Goal: Complete application form

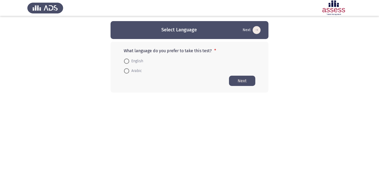
click at [127, 71] on span at bounding box center [127, 71] width 0 height 0
click at [127, 70] on input "Arabic" at bounding box center [126, 70] width 5 height 5
radio input "true"
click at [242, 81] on button "Next" at bounding box center [242, 80] width 26 height 10
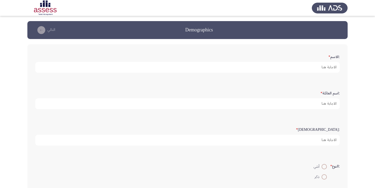
click at [324, 52] on form ":الاسم *" at bounding box center [187, 62] width 304 height 21
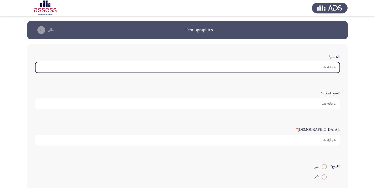
click at [317, 67] on input ":الاسم *" at bounding box center [187, 67] width 304 height 11
type input "i"
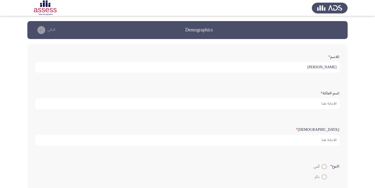
type input "[PERSON_NAME]"
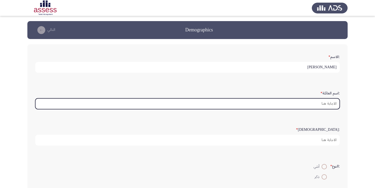
click at [327, 105] on input ":اسم العائلة *" at bounding box center [187, 103] width 304 height 11
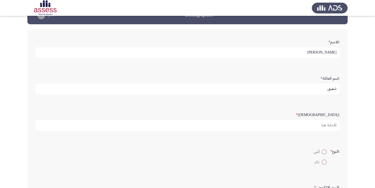
scroll to position [26, 0]
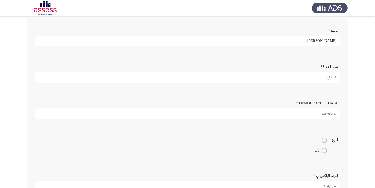
type input "شفيق"
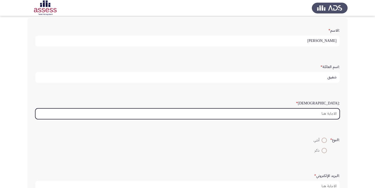
click at [329, 113] on input ":السن *" at bounding box center [187, 113] width 304 height 11
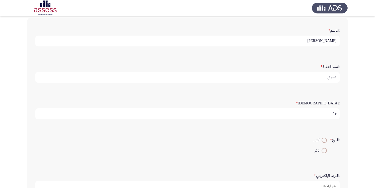
type input "49"
click at [322, 151] on span at bounding box center [323, 150] width 5 height 5
click at [322, 151] on input "ذكر" at bounding box center [323, 150] width 5 height 5
radio input "true"
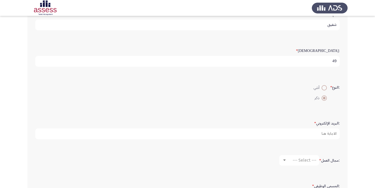
scroll to position [79, 0]
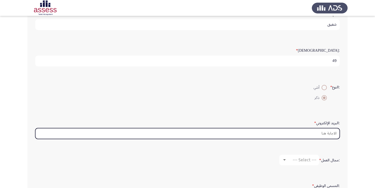
click at [323, 133] on input ":البريد الإلكتروني *" at bounding box center [187, 133] width 304 height 11
type input "ا"
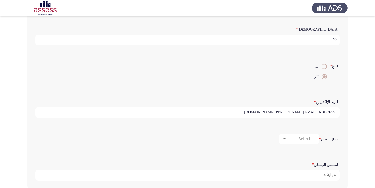
scroll to position [127, 0]
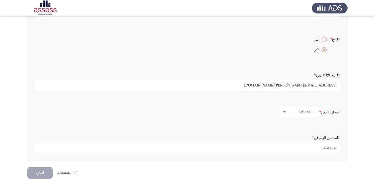
type input "[EMAIL_ADDRESS][PERSON_NAME][DOMAIN_NAME]"
click at [284, 113] on div at bounding box center [284, 112] width 5 height 4
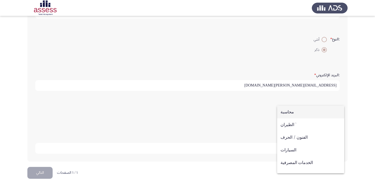
click at [289, 108] on span "محاسبة" at bounding box center [310, 111] width 60 height 13
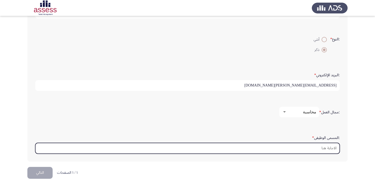
click at [333, 148] on input ":المسمى الوظيفى *" at bounding box center [187, 148] width 304 height 11
type input "l"
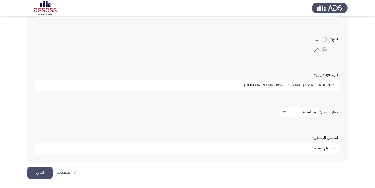
type input "مدير عام مساعد"
click at [39, 175] on button "التالي" at bounding box center [39, 172] width 25 height 12
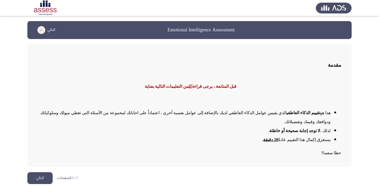
click at [39, 172] on button "التالي" at bounding box center [39, 178] width 25 height 12
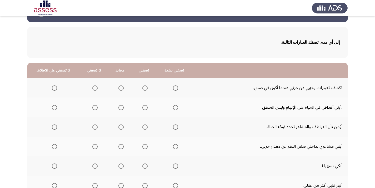
scroll to position [26, 0]
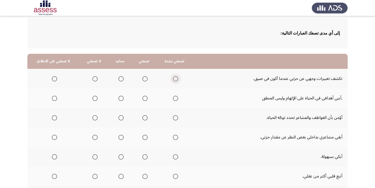
click at [174, 78] on span "Select an option" at bounding box center [175, 78] width 5 height 5
click at [174, 78] on input "Select an option" at bounding box center [175, 78] width 5 height 5
click at [142, 99] on span "Select an option" at bounding box center [144, 97] width 5 height 5
click at [142, 99] on input "Select an option" at bounding box center [144, 97] width 5 height 5
click at [173, 117] on span "Select an option" at bounding box center [175, 117] width 5 height 5
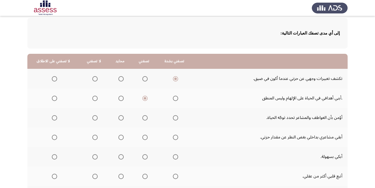
click at [173, 117] on input "Select an option" at bounding box center [175, 117] width 5 height 5
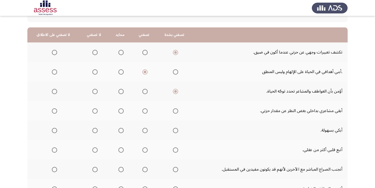
click at [119, 112] on span "Select an option" at bounding box center [120, 110] width 5 height 5
click at [119, 112] on input "Select an option" at bounding box center [120, 110] width 5 height 5
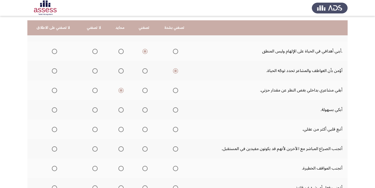
scroll to position [79, 0]
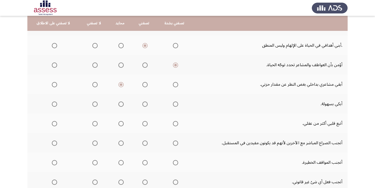
click at [120, 104] on span "Select an option" at bounding box center [120, 103] width 5 height 5
click at [120, 104] on input "Select an option" at bounding box center [120, 103] width 5 height 5
click at [121, 124] on span "Select an option" at bounding box center [120, 123] width 5 height 5
click at [121, 124] on input "Select an option" at bounding box center [120, 123] width 5 height 5
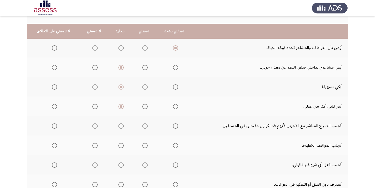
scroll to position [105, 0]
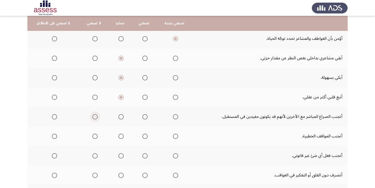
click at [93, 118] on span "Select an option" at bounding box center [94, 116] width 5 height 5
click at [93, 118] on input "Select an option" at bounding box center [94, 116] width 5 height 5
click at [93, 135] on span "Select an option" at bounding box center [94, 135] width 5 height 5
click at [93, 135] on input "Select an option" at bounding box center [94, 135] width 5 height 5
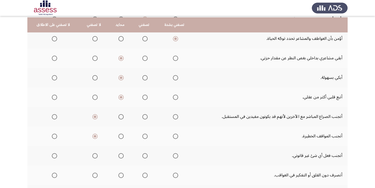
scroll to position [132, 0]
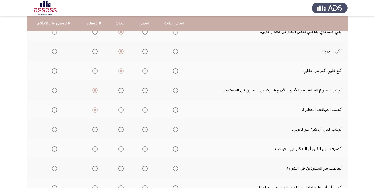
click at [173, 129] on span "Select an option" at bounding box center [175, 129] width 5 height 5
click at [173, 129] on input "Select an option" at bounding box center [175, 129] width 5 height 5
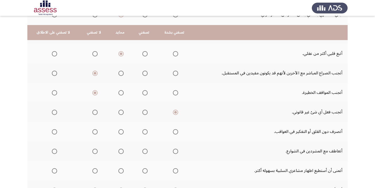
scroll to position [158, 0]
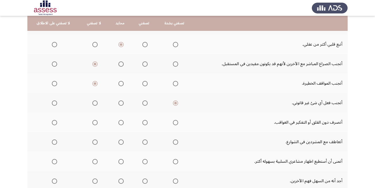
click at [144, 122] on span "Select an option" at bounding box center [144, 122] width 5 height 5
click at [144, 122] on input "Select an option" at bounding box center [144, 122] width 5 height 5
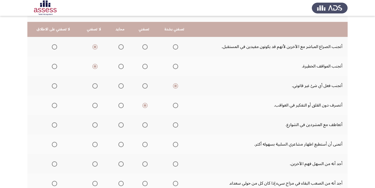
scroll to position [184, 0]
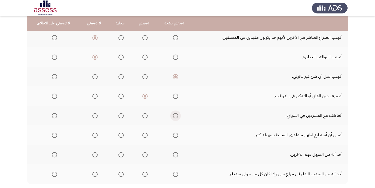
click at [174, 116] on span "Select an option" at bounding box center [175, 115] width 5 height 5
click at [174, 116] on input "Select an option" at bounding box center [175, 115] width 5 height 5
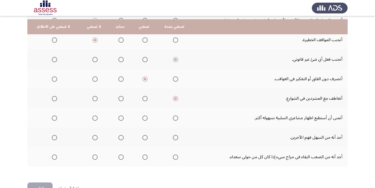
scroll to position [210, 0]
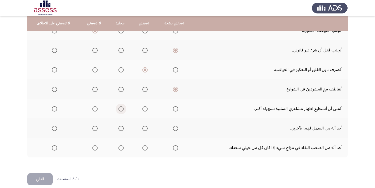
click at [119, 110] on span "Select an option" at bounding box center [120, 108] width 5 height 5
click at [119, 110] on input "Select an option" at bounding box center [120, 108] width 5 height 5
click at [174, 128] on span "Select an option" at bounding box center [175, 127] width 5 height 5
click at [174, 128] on input "Select an option" at bounding box center [175, 127] width 5 height 5
click at [145, 148] on span "Select an option" at bounding box center [144, 147] width 5 height 5
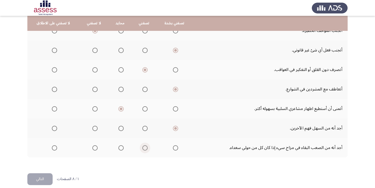
click at [145, 148] on input "Select an option" at bounding box center [144, 147] width 5 height 5
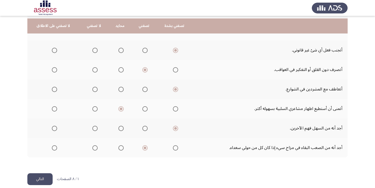
scroll to position [217, 0]
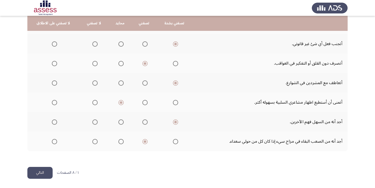
click at [42, 173] on button "التالي" at bounding box center [39, 172] width 25 height 12
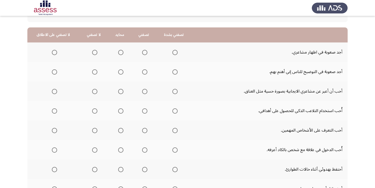
scroll to position [26, 0]
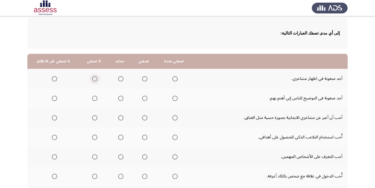
click at [92, 78] on span "Select an option" at bounding box center [94, 78] width 5 height 5
click at [92, 78] on input "Select an option" at bounding box center [94, 78] width 5 height 5
click at [92, 98] on span "Select an option" at bounding box center [94, 97] width 5 height 5
click at [92, 98] on input "Select an option" at bounding box center [94, 97] width 5 height 5
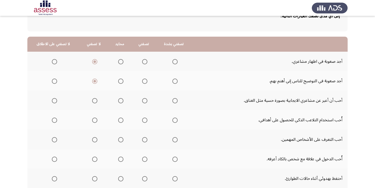
scroll to position [53, 0]
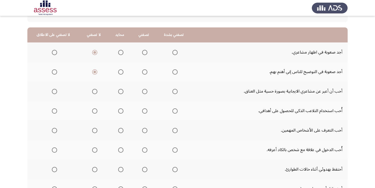
click at [172, 93] on span "Select an option" at bounding box center [174, 91] width 5 height 5
click at [172, 93] on input "Select an option" at bounding box center [174, 91] width 5 height 5
click at [93, 111] on span "Select an option" at bounding box center [94, 110] width 5 height 5
click at [93, 111] on input "Select an option" at bounding box center [94, 110] width 5 height 5
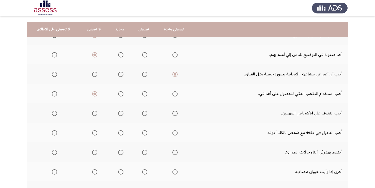
scroll to position [79, 0]
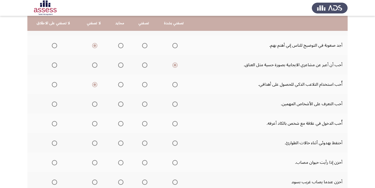
click at [118, 105] on span "Select an option" at bounding box center [120, 103] width 5 height 5
click at [118, 105] on input "Select an option" at bounding box center [120, 103] width 5 height 5
click at [119, 124] on span "Select an option" at bounding box center [120, 123] width 5 height 5
click at [119, 124] on input "Select an option" at bounding box center [120, 123] width 5 height 5
click at [142, 143] on span "Select an option" at bounding box center [144, 142] width 5 height 5
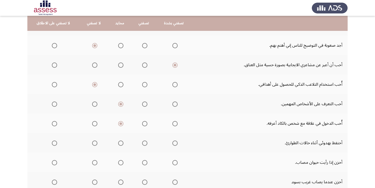
click at [142, 143] on input "Select an option" at bounding box center [144, 142] width 5 height 5
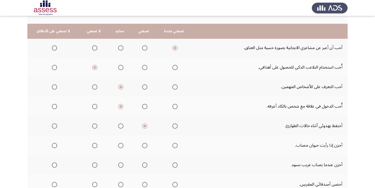
scroll to position [105, 0]
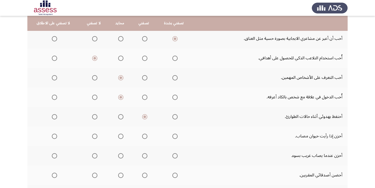
click at [173, 135] on span "Select an option" at bounding box center [174, 135] width 5 height 5
click at [173, 135] on input "Select an option" at bounding box center [174, 135] width 5 height 5
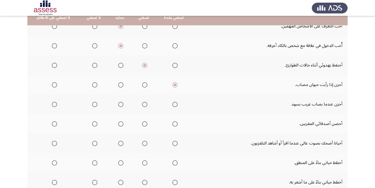
scroll to position [158, 0]
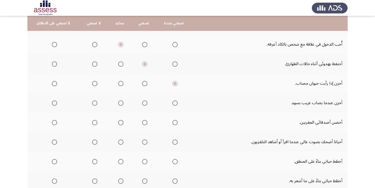
click at [172, 104] on span "Select an option" at bounding box center [174, 102] width 5 height 5
click at [172, 104] on input "Select an option" at bounding box center [174, 102] width 5 height 5
click at [142, 122] on span "Select an option" at bounding box center [144, 122] width 5 height 5
click at [142, 122] on input "Select an option" at bounding box center [144, 122] width 5 height 5
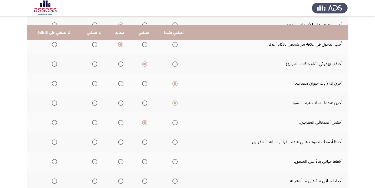
scroll to position [184, 0]
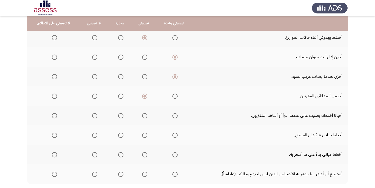
click at [143, 117] on span "Select an option" at bounding box center [144, 115] width 5 height 5
click at [143, 117] on input "Select an option" at bounding box center [144, 115] width 5 height 5
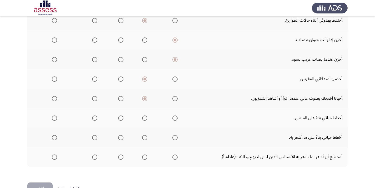
scroll to position [210, 0]
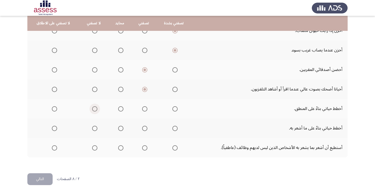
click at [92, 109] on span "Select an option" at bounding box center [94, 108] width 5 height 5
click at [92, 109] on input "Select an option" at bounding box center [94, 108] width 5 height 5
click at [142, 128] on span "Select an option" at bounding box center [144, 127] width 5 height 5
click at [142, 128] on input "Select an option" at bounding box center [144, 127] width 5 height 5
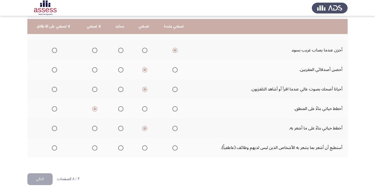
scroll to position [217, 0]
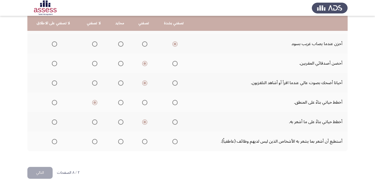
click at [174, 142] on span "Select an option" at bounding box center [174, 141] width 5 height 5
click at [174, 142] on input "Select an option" at bounding box center [174, 141] width 5 height 5
click at [44, 173] on button "التالي" at bounding box center [39, 172] width 25 height 12
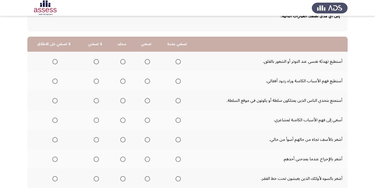
scroll to position [53, 0]
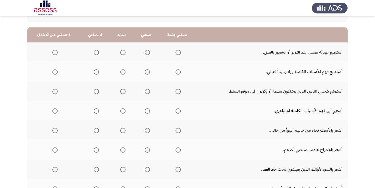
click at [145, 52] on span "Select an option" at bounding box center [147, 52] width 5 height 5
click at [145, 52] on input "Select an option" at bounding box center [147, 52] width 5 height 5
click at [145, 73] on span "Select an option" at bounding box center [147, 71] width 5 height 5
click at [145, 73] on input "Select an option" at bounding box center [147, 71] width 5 height 5
click at [145, 92] on span "Select an option" at bounding box center [147, 91] width 5 height 5
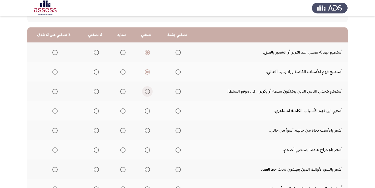
click at [145, 92] on input "Select an option" at bounding box center [147, 91] width 5 height 5
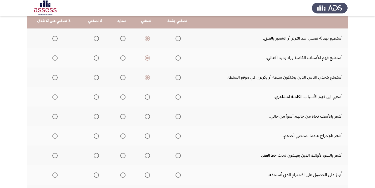
scroll to position [79, 0]
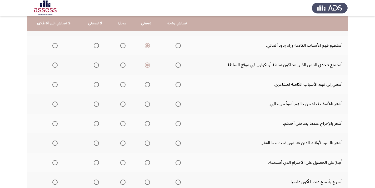
click at [145, 85] on span "Select an option" at bounding box center [147, 84] width 5 height 5
click at [145, 85] on input "Select an option" at bounding box center [147, 84] width 5 height 5
click at [175, 103] on span "Select an option" at bounding box center [177, 103] width 5 height 5
click at [175, 103] on input "Select an option" at bounding box center [177, 103] width 5 height 5
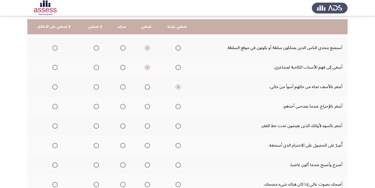
scroll to position [105, 0]
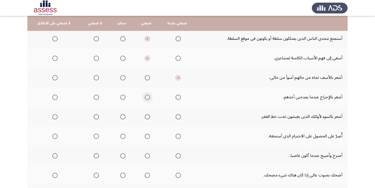
click at [145, 97] on span "Select an option" at bounding box center [147, 96] width 5 height 5
click at [145, 97] on input "Select an option" at bounding box center [147, 96] width 5 height 5
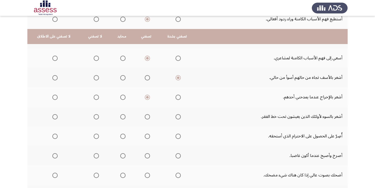
scroll to position [132, 0]
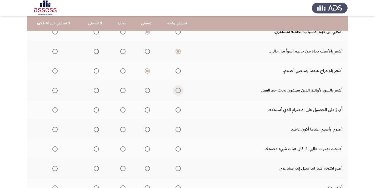
click at [176, 91] on span "Select an option" at bounding box center [177, 90] width 5 height 5
click at [176, 91] on input "Select an option" at bounding box center [177, 90] width 5 height 5
click at [177, 110] on span "Select an option" at bounding box center [177, 109] width 5 height 5
click at [177, 110] on input "Select an option" at bounding box center [177, 109] width 5 height 5
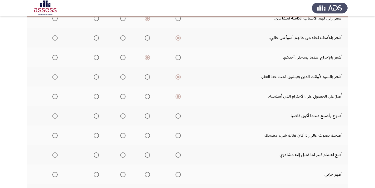
scroll to position [158, 0]
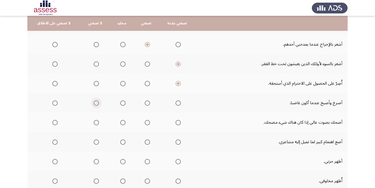
click at [94, 103] on span "Select an option" at bounding box center [96, 102] width 5 height 5
click at [94, 103] on input "Select an option" at bounding box center [96, 102] width 5 height 5
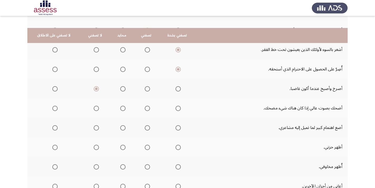
scroll to position [184, 0]
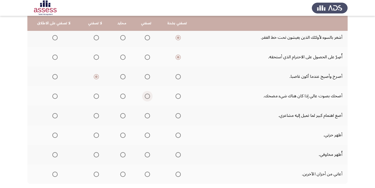
click at [145, 96] on span "Select an option" at bounding box center [147, 95] width 5 height 5
click at [145, 96] on input "Select an option" at bounding box center [147, 95] width 5 height 5
click at [175, 115] on span "Select an option" at bounding box center [177, 115] width 5 height 5
click at [175, 115] on input "Select an option" at bounding box center [177, 115] width 5 height 5
click at [177, 135] on span "Select an option" at bounding box center [177, 134] width 5 height 5
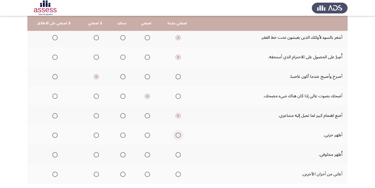
click at [177, 135] on input "Select an option" at bounding box center [177, 134] width 5 height 5
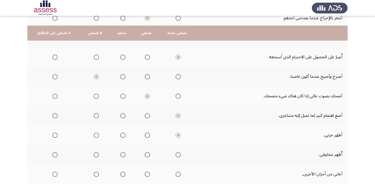
scroll to position [210, 0]
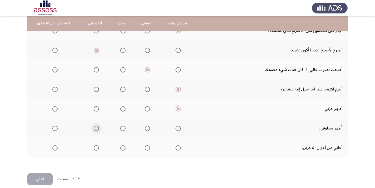
click at [95, 128] on span "Select an option" at bounding box center [96, 127] width 5 height 5
click at [95, 128] on input "Select an option" at bounding box center [96, 127] width 5 height 5
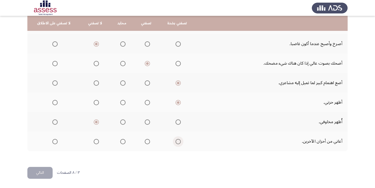
click at [177, 141] on span "Select an option" at bounding box center [177, 141] width 5 height 5
click at [177, 141] on input "Select an option" at bounding box center [177, 141] width 5 height 5
click at [40, 174] on button "التالي" at bounding box center [39, 172] width 25 height 12
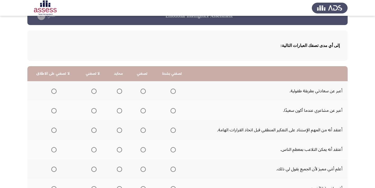
scroll to position [26, 0]
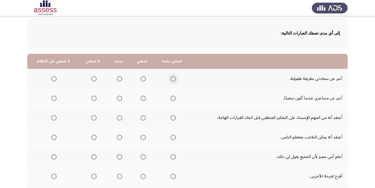
click at [171, 79] on span "Select an option" at bounding box center [172, 78] width 5 height 5
click at [171, 79] on input "Select an option" at bounding box center [172, 78] width 5 height 5
click at [171, 98] on span "Select an option" at bounding box center [172, 97] width 5 height 5
click at [171, 98] on input "Select an option" at bounding box center [172, 97] width 5 height 5
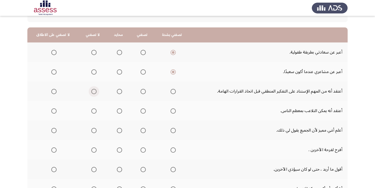
click at [93, 92] on span "Select an option" at bounding box center [93, 91] width 5 height 5
click at [93, 92] on input "Select an option" at bounding box center [93, 91] width 5 height 5
click at [94, 111] on span "Select an option" at bounding box center [94, 111] width 0 height 0
click at [93, 111] on input "Select an option" at bounding box center [93, 110] width 5 height 5
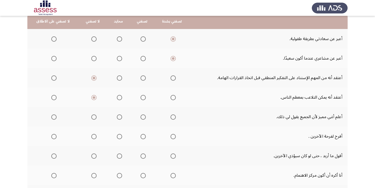
scroll to position [79, 0]
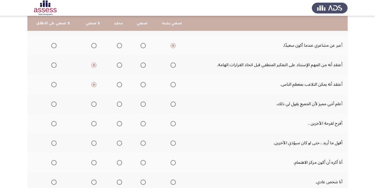
click at [142, 104] on span "Select an option" at bounding box center [142, 103] width 5 height 5
click at [142, 104] on input "Select an option" at bounding box center [142, 103] width 5 height 5
click at [171, 123] on span "Select an option" at bounding box center [172, 123] width 5 height 5
click at [171, 123] on input "Select an option" at bounding box center [172, 123] width 5 height 5
click at [92, 143] on span "Select an option" at bounding box center [93, 142] width 5 height 5
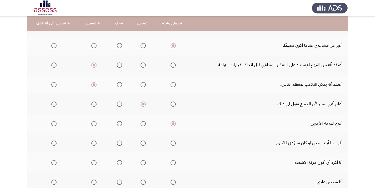
click at [92, 143] on input "Select an option" at bounding box center [93, 142] width 5 height 5
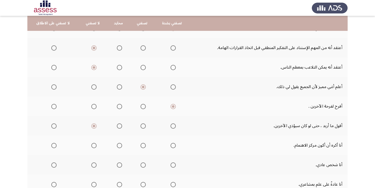
scroll to position [105, 0]
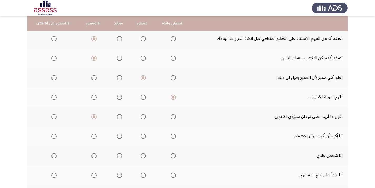
click at [118, 136] on span "Select an option" at bounding box center [119, 135] width 5 height 5
click at [118, 136] on input "Select an option" at bounding box center [119, 135] width 5 height 5
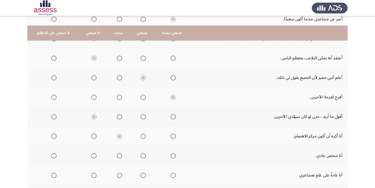
scroll to position [132, 0]
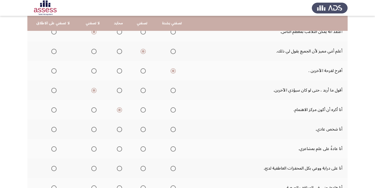
click at [141, 130] on span "Select an option" at bounding box center [142, 129] width 5 height 5
click at [141, 130] on input "Select an option" at bounding box center [142, 129] width 5 height 5
click at [171, 149] on span "Select an option" at bounding box center [172, 148] width 5 height 5
click at [171, 149] on input "Select an option" at bounding box center [172, 148] width 5 height 5
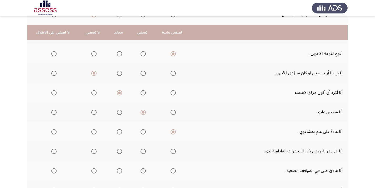
scroll to position [158, 0]
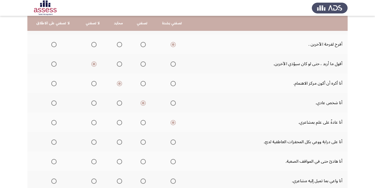
click at [173, 142] on span "Select an option" at bounding box center [172, 141] width 5 height 5
click at [173, 142] on input "Select an option" at bounding box center [172, 141] width 5 height 5
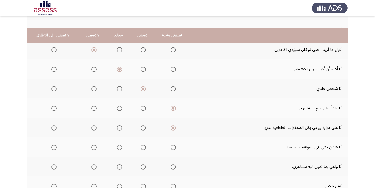
scroll to position [184, 0]
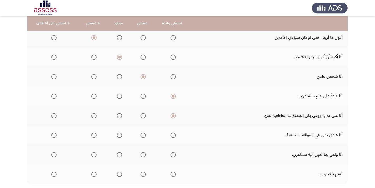
click at [142, 135] on span "Select an option" at bounding box center [142, 134] width 5 height 5
click at [142, 135] on input "Select an option" at bounding box center [142, 134] width 5 height 5
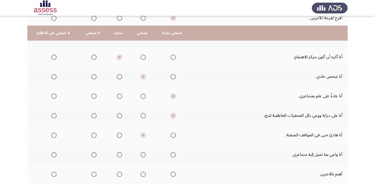
scroll to position [210, 0]
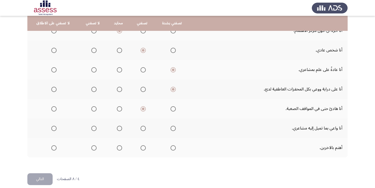
click at [170, 146] on span "Select an option" at bounding box center [172, 147] width 5 height 5
click at [170, 146] on input "Select an option" at bounding box center [172, 147] width 5 height 5
click at [171, 128] on span "Select an option" at bounding box center [172, 127] width 5 height 5
click at [171, 128] on input "Select an option" at bounding box center [172, 127] width 5 height 5
click at [37, 177] on button "التالي" at bounding box center [39, 179] width 25 height 12
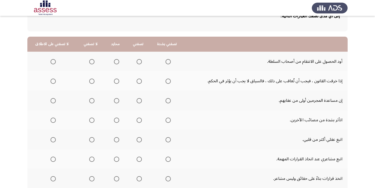
scroll to position [53, 0]
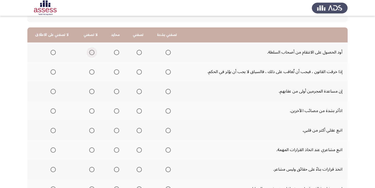
click at [89, 53] on span "Select an option" at bounding box center [91, 52] width 5 height 5
click at [89, 53] on input "Select an option" at bounding box center [91, 52] width 5 height 5
click at [138, 71] on span "Select an option" at bounding box center [139, 71] width 5 height 5
click at [138, 71] on input "Select an option" at bounding box center [139, 71] width 5 height 5
click at [53, 92] on span "Select an option" at bounding box center [52, 91] width 5 height 5
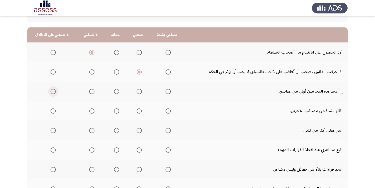
click at [53, 92] on input "Select an option" at bounding box center [52, 91] width 5 height 5
click at [165, 111] on span "Select an option" at bounding box center [167, 110] width 5 height 5
click at [165, 111] on input "Select an option" at bounding box center [167, 110] width 5 height 5
click at [90, 131] on span "Select an option" at bounding box center [91, 130] width 5 height 5
click at [90, 131] on input "Select an option" at bounding box center [91, 130] width 5 height 5
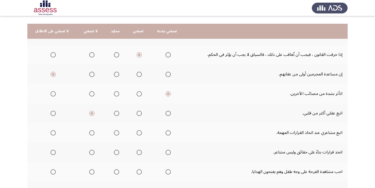
scroll to position [79, 0]
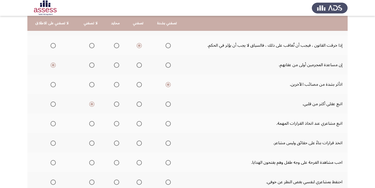
click at [137, 123] on span "Select an option" at bounding box center [139, 123] width 5 height 5
click at [137, 123] on input "Select an option" at bounding box center [139, 123] width 5 height 5
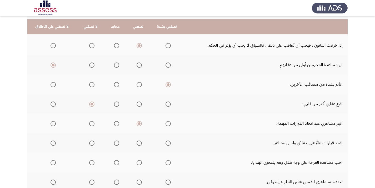
scroll to position [105, 0]
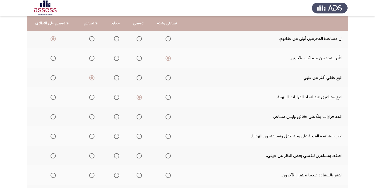
click at [91, 116] on span "Select an option" at bounding box center [91, 116] width 5 height 5
click at [91, 116] on input "Select an option" at bounding box center [91, 116] width 5 height 5
click at [166, 137] on span "Select an option" at bounding box center [167, 135] width 5 height 5
click at [166, 137] on input "Select an option" at bounding box center [167, 135] width 5 height 5
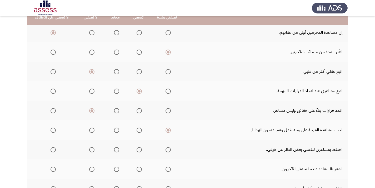
scroll to position [132, 0]
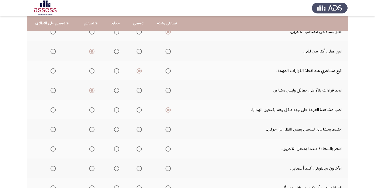
click at [114, 128] on span "Select an option" at bounding box center [116, 129] width 5 height 5
click at [114, 128] on input "Select an option" at bounding box center [116, 129] width 5 height 5
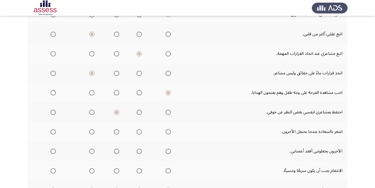
scroll to position [158, 0]
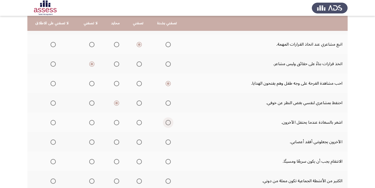
click at [165, 122] on span "Select an option" at bounding box center [167, 122] width 5 height 5
click at [165, 122] on input "Select an option" at bounding box center [167, 122] width 5 height 5
click at [91, 143] on span "Select an option" at bounding box center [91, 141] width 5 height 5
click at [91, 143] on input "Select an option" at bounding box center [91, 141] width 5 height 5
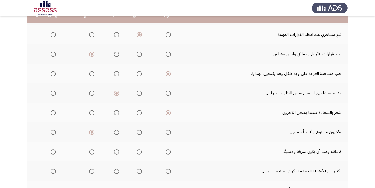
scroll to position [184, 0]
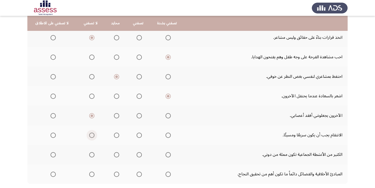
click at [90, 134] on span "Select an option" at bounding box center [91, 134] width 5 height 5
click at [90, 134] on input "Select an option" at bounding box center [91, 134] width 5 height 5
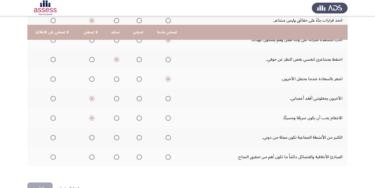
scroll to position [210, 0]
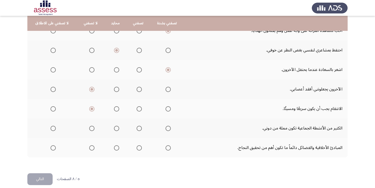
click at [114, 128] on span "Select an option" at bounding box center [116, 127] width 5 height 5
click at [114, 128] on input "Select an option" at bounding box center [116, 127] width 5 height 5
click at [165, 148] on span "Select an option" at bounding box center [167, 147] width 5 height 5
click at [165, 148] on input "Select an option" at bounding box center [167, 147] width 5 height 5
click at [47, 177] on button "التالي" at bounding box center [39, 179] width 25 height 12
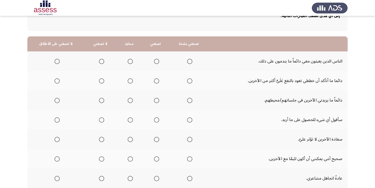
scroll to position [53, 0]
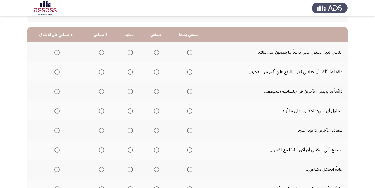
click at [189, 74] on span "Select an option" at bounding box center [189, 71] width 5 height 5
click at [189, 74] on input "Select an option" at bounding box center [189, 71] width 5 height 5
click at [154, 90] on span "Select an option" at bounding box center [156, 91] width 5 height 5
click at [154, 90] on input "Select an option" at bounding box center [156, 91] width 5 height 5
click at [99, 111] on span "Select an option" at bounding box center [101, 110] width 5 height 5
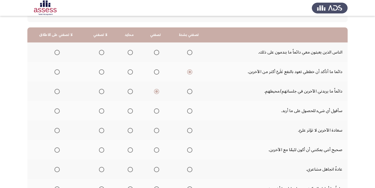
click at [99, 111] on input "Select an option" at bounding box center [101, 110] width 5 height 5
click at [100, 130] on span "Select an option" at bounding box center [101, 130] width 5 height 5
click at [100, 130] on input "Select an option" at bounding box center [101, 130] width 5 height 5
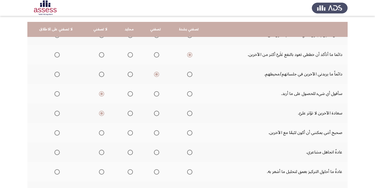
scroll to position [79, 0]
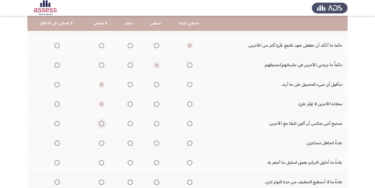
click at [100, 124] on span "Select an option" at bounding box center [101, 123] width 5 height 5
click at [100, 124] on input "Select an option" at bounding box center [101, 123] width 5 height 5
click at [101, 143] on span "Select an option" at bounding box center [101, 142] width 5 height 5
click at [101, 143] on input "Select an option" at bounding box center [101, 142] width 5 height 5
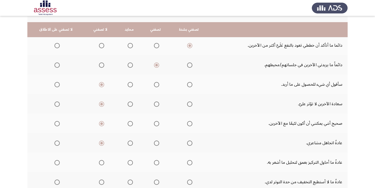
scroll to position [105, 0]
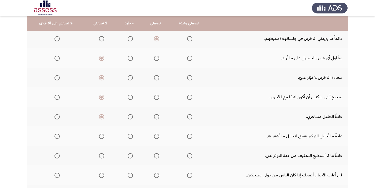
click at [101, 137] on span "Select an option" at bounding box center [101, 135] width 5 height 5
click at [101, 137] on input "Select an option" at bounding box center [101, 135] width 5 height 5
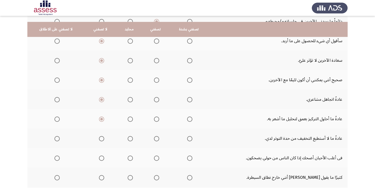
scroll to position [132, 0]
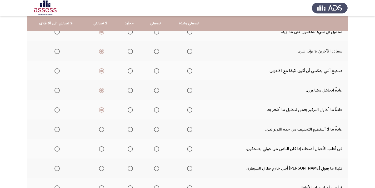
click at [102, 129] on span "Select an option" at bounding box center [102, 129] width 0 height 0
click at [100, 129] on input "Select an option" at bounding box center [101, 129] width 5 height 5
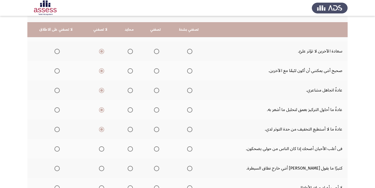
scroll to position [158, 0]
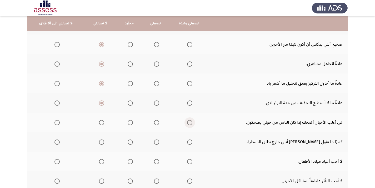
click at [189, 123] on span "Select an option" at bounding box center [189, 122] width 5 height 5
click at [189, 123] on input "Select an option" at bounding box center [189, 122] width 5 height 5
click at [102, 142] on span "Select an option" at bounding box center [101, 141] width 5 height 5
click at [102, 142] on input "Select an option" at bounding box center [101, 141] width 5 height 5
click at [99, 160] on span "Select an option" at bounding box center [101, 161] width 5 height 5
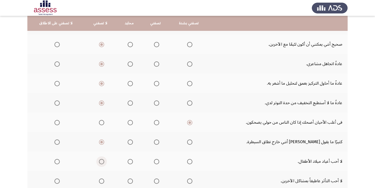
click at [99, 160] on input "Select an option" at bounding box center [101, 161] width 5 height 5
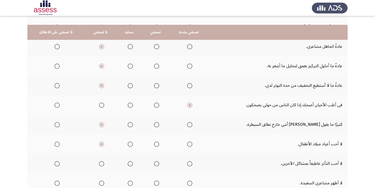
scroll to position [184, 0]
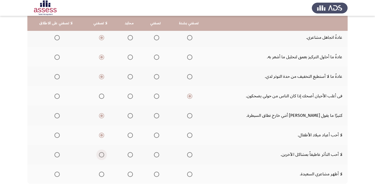
click at [100, 155] on span "Select an option" at bounding box center [101, 154] width 5 height 5
click at [100, 155] on input "Select an option" at bounding box center [101, 154] width 5 height 5
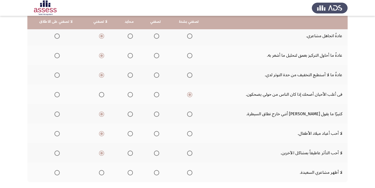
scroll to position [210, 0]
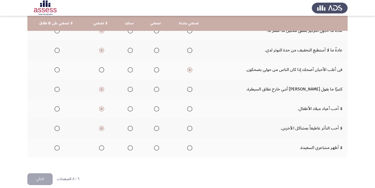
click at [101, 147] on span "Select an option" at bounding box center [101, 147] width 5 height 5
click at [101, 147] on input "Select an option" at bounding box center [101, 147] width 5 height 5
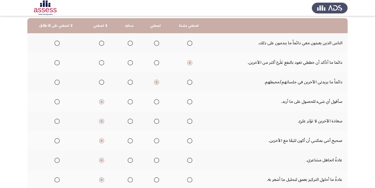
scroll to position [53, 0]
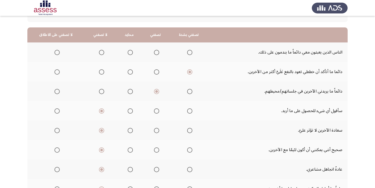
click at [130, 52] on span "Select an option" at bounding box center [130, 52] width 5 height 5
click at [130, 52] on input "Select an option" at bounding box center [130, 52] width 5 height 5
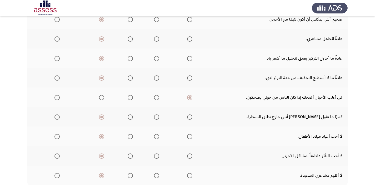
scroll to position [217, 0]
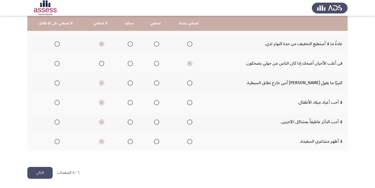
click at [41, 173] on button "التالي" at bounding box center [39, 172] width 25 height 12
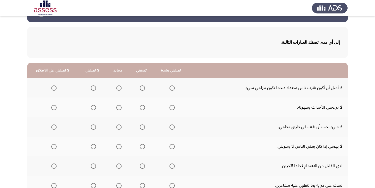
scroll to position [26, 0]
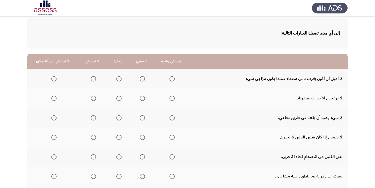
click at [91, 78] on span "Select an option" at bounding box center [93, 78] width 5 height 5
click at [91, 78] on input "Select an option" at bounding box center [93, 78] width 5 height 5
click at [116, 98] on span "Select an option" at bounding box center [118, 97] width 5 height 5
click at [116, 98] on input "Select an option" at bounding box center [118, 97] width 5 height 5
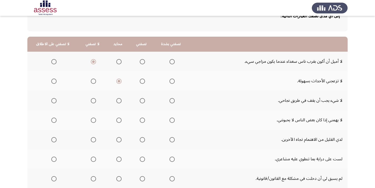
scroll to position [53, 0]
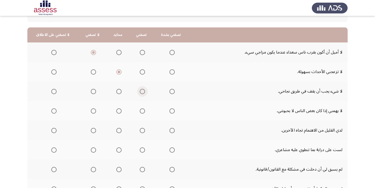
click at [142, 91] on span "Select an option" at bounding box center [142, 91] width 5 height 5
click at [142, 91] on input "Select an option" at bounding box center [142, 91] width 5 height 5
click at [118, 111] on span "Select an option" at bounding box center [118, 110] width 5 height 5
click at [118, 111] on input "Select an option" at bounding box center [118, 110] width 5 height 5
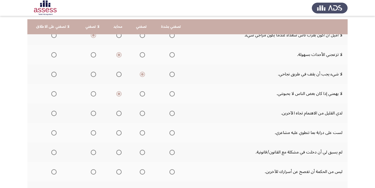
scroll to position [79, 0]
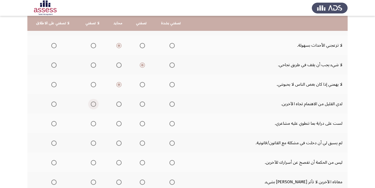
click at [91, 103] on span "Select an option" at bounding box center [93, 103] width 5 height 5
click at [91, 103] on input "Select an option" at bounding box center [93, 103] width 5 height 5
click at [92, 124] on span "Select an option" at bounding box center [93, 123] width 5 height 5
click at [92, 124] on input "Select an option" at bounding box center [93, 123] width 5 height 5
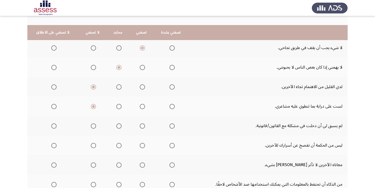
scroll to position [105, 0]
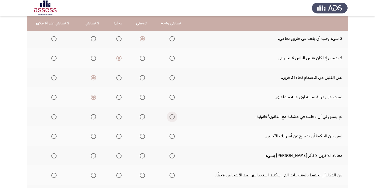
click at [171, 116] on span "Select an option" at bounding box center [171, 116] width 5 height 5
click at [171, 116] on input "Select an option" at bounding box center [171, 116] width 5 height 5
click at [142, 136] on span "Select an option" at bounding box center [142, 135] width 5 height 5
click at [142, 136] on input "Select an option" at bounding box center [142, 135] width 5 height 5
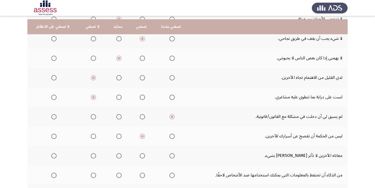
scroll to position [132, 0]
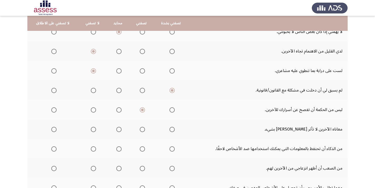
click at [52, 129] on span "Select an option" at bounding box center [53, 129] width 5 height 5
click at [52, 129] on input "Select an option" at bounding box center [53, 129] width 5 height 5
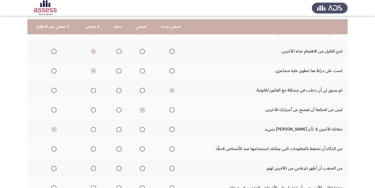
scroll to position [158, 0]
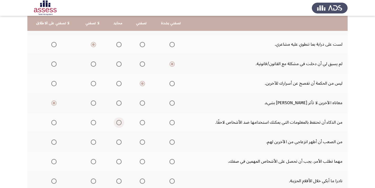
click at [117, 123] on span "Select an option" at bounding box center [118, 122] width 5 height 5
click at [117, 123] on input "Select an option" at bounding box center [118, 122] width 5 height 5
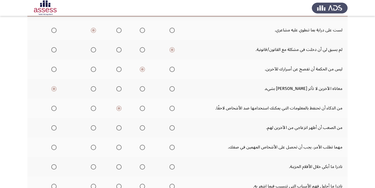
scroll to position [184, 0]
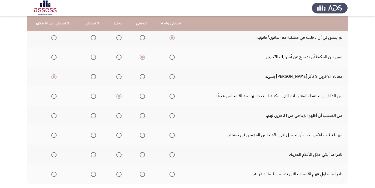
click at [93, 115] on span "Select an option" at bounding box center [93, 115] width 5 height 5
click at [93, 115] on input "Select an option" at bounding box center [93, 115] width 5 height 5
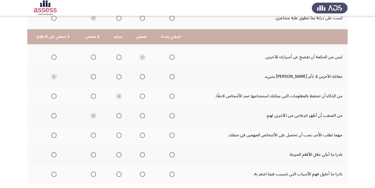
scroll to position [210, 0]
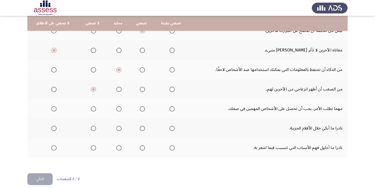
click at [119, 109] on span "Select an option" at bounding box center [119, 109] width 0 height 0
click at [117, 109] on input "Select an option" at bounding box center [118, 108] width 5 height 5
click at [93, 129] on span "Select an option" at bounding box center [93, 127] width 5 height 5
click at [93, 129] on input "Select an option" at bounding box center [93, 127] width 5 height 5
click at [91, 147] on span "Select an option" at bounding box center [93, 147] width 5 height 5
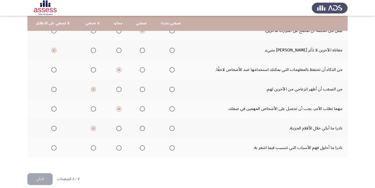
click at [91, 147] on input "Select an option" at bounding box center [93, 147] width 5 height 5
click at [40, 178] on button "التالي" at bounding box center [39, 179] width 25 height 12
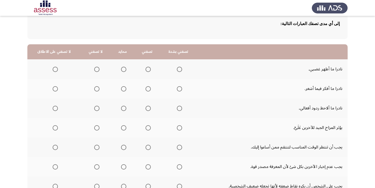
scroll to position [26, 0]
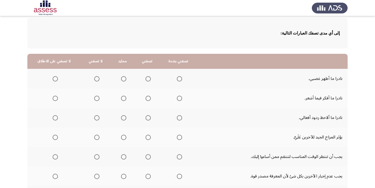
click at [95, 97] on span "Select an option" at bounding box center [96, 97] width 5 height 5
click at [95, 97] on input "Select an option" at bounding box center [96, 97] width 5 height 5
click at [179, 136] on span "Select an option" at bounding box center [179, 136] width 5 height 5
click at [179, 136] on input "Select an option" at bounding box center [179, 136] width 5 height 5
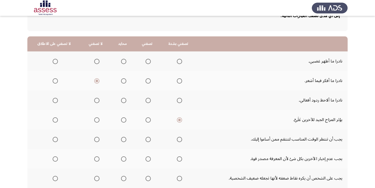
scroll to position [53, 0]
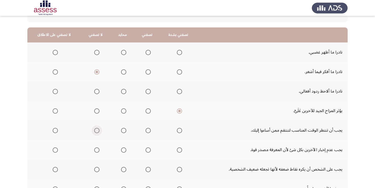
click at [95, 132] on span "Select an option" at bounding box center [96, 130] width 5 height 5
click at [95, 132] on input "Select an option" at bounding box center [96, 130] width 5 height 5
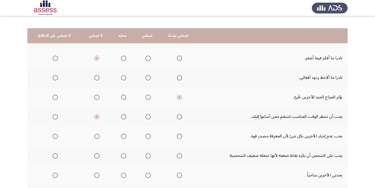
scroll to position [79, 0]
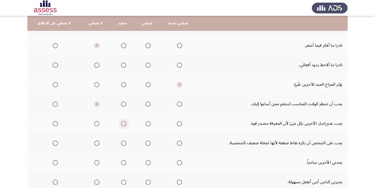
click at [122, 125] on span "Select an option" at bounding box center [123, 123] width 5 height 5
click at [122, 125] on input "Select an option" at bounding box center [123, 123] width 5 height 5
click at [95, 144] on span "Select an option" at bounding box center [96, 142] width 5 height 5
click at [95, 144] on input "Select an option" at bounding box center [96, 142] width 5 height 5
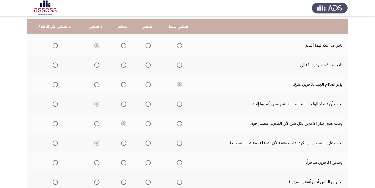
scroll to position [105, 0]
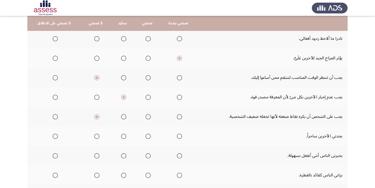
click at [145, 136] on span "Select an option" at bounding box center [147, 135] width 5 height 5
click at [145, 136] on input "Select an option" at bounding box center [147, 135] width 5 height 5
click at [123, 156] on span "Select an option" at bounding box center [123, 155] width 5 height 5
click at [123, 156] on input "Select an option" at bounding box center [123, 155] width 5 height 5
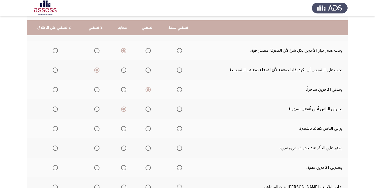
scroll to position [158, 0]
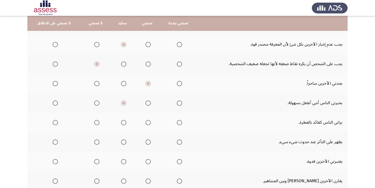
click at [148, 122] on span "Select an option" at bounding box center [147, 122] width 5 height 5
click at [148, 122] on input "Select an option" at bounding box center [147, 122] width 5 height 5
click at [177, 141] on span "Select an option" at bounding box center [179, 141] width 5 height 5
click at [177, 141] on input "Select an option" at bounding box center [179, 141] width 5 height 5
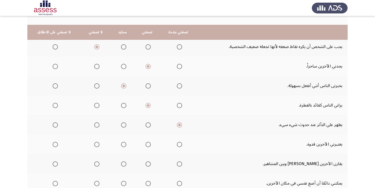
scroll to position [184, 0]
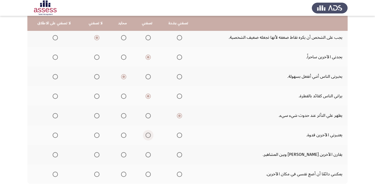
click at [145, 134] on span "Select an option" at bounding box center [147, 134] width 5 height 5
click at [145, 134] on input "Select an option" at bounding box center [147, 134] width 5 height 5
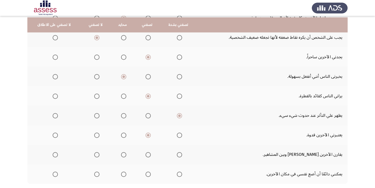
scroll to position [210, 0]
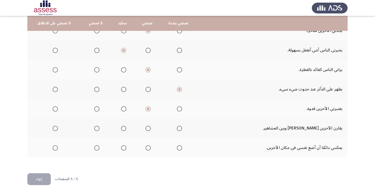
click at [147, 128] on span "Select an option" at bounding box center [147, 127] width 5 height 5
click at [147, 128] on input "Select an option" at bounding box center [147, 127] width 5 height 5
click at [178, 149] on span "Select an option" at bounding box center [179, 147] width 5 height 5
click at [178, 149] on input "Select an option" at bounding box center [179, 147] width 5 height 5
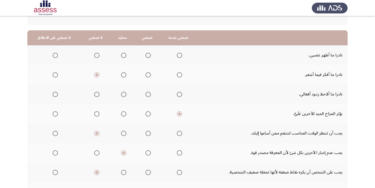
scroll to position [59, 0]
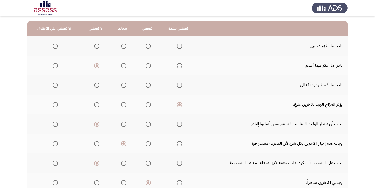
click at [121, 44] on span "Select an option" at bounding box center [123, 45] width 5 height 5
click at [121, 44] on input "Select an option" at bounding box center [123, 45] width 5 height 5
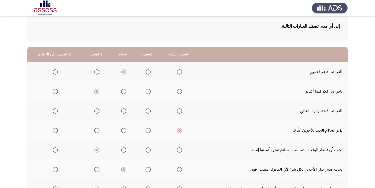
scroll to position [33, 0]
click at [94, 111] on span "Select an option" at bounding box center [96, 111] width 5 height 5
click at [94, 111] on input "Select an option" at bounding box center [96, 111] width 5 height 5
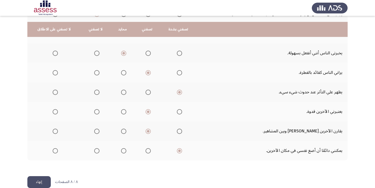
scroll to position [217, 0]
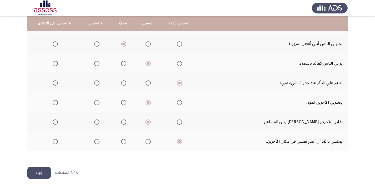
click at [35, 170] on button "إنهاء" at bounding box center [38, 172] width 23 height 12
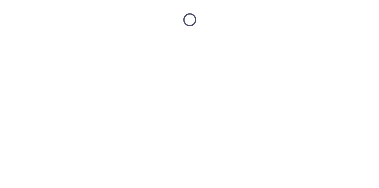
scroll to position [0, 0]
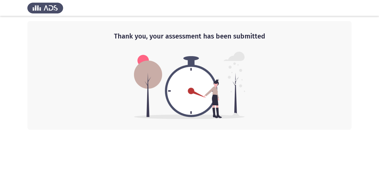
click at [52, 119] on div "Thank you, your assessment has been submitted" at bounding box center [189, 75] width 324 height 108
